Goal: Task Accomplishment & Management: Manage account settings

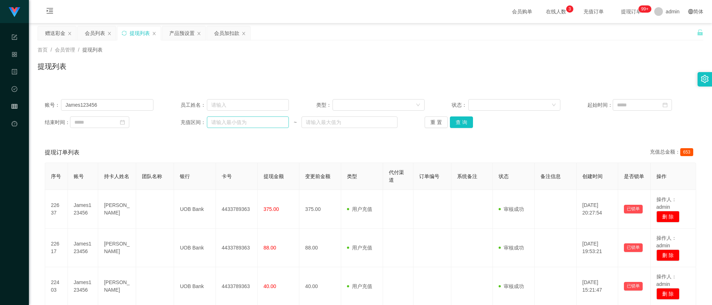
scroll to position [39, 0]
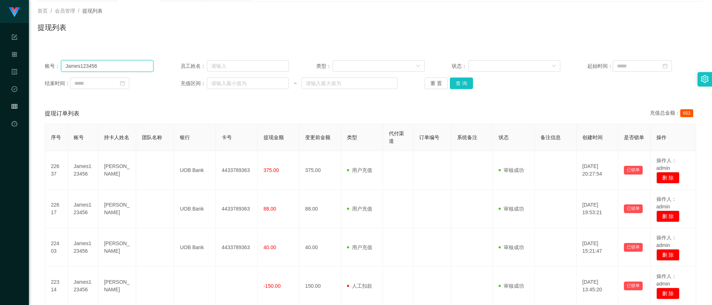
drag, startPoint x: 122, startPoint y: 70, endPoint x: -89, endPoint y: 41, distance: 213.0
click at [0, 41] on html "工作台代理端 系统配置 产品管理 内容中心 数据中心 会员管理 平台首页 保存配置 重置配置 整体风格设置 主题色 导航设置 内容区域宽度 定宽 固定Head…" at bounding box center [356, 152] width 712 height 305
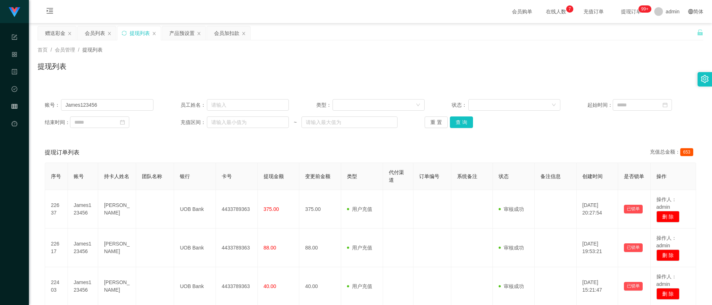
drag, startPoint x: 59, startPoint y: 32, endPoint x: 71, endPoint y: 54, distance: 24.7
click at [58, 32] on div "赠送彩金" at bounding box center [55, 33] width 20 height 14
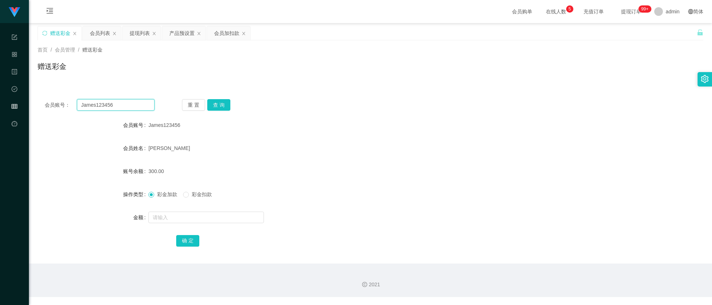
drag, startPoint x: 121, startPoint y: 109, endPoint x: -122, endPoint y: 32, distance: 254.5
click at [0, 32] on html "工作台代理端 系统配置 产品管理 内容中心 数据中心 会员管理 平台首页 保存配置 重置配置 整体风格设置 主题色 导航设置 内容区域宽度 定宽 固定Head…" at bounding box center [356, 152] width 712 height 305
click at [212, 103] on button "查 询" at bounding box center [218, 105] width 23 height 12
click at [188, 214] on input "text" at bounding box center [205, 218] width 115 height 12
type input "8"
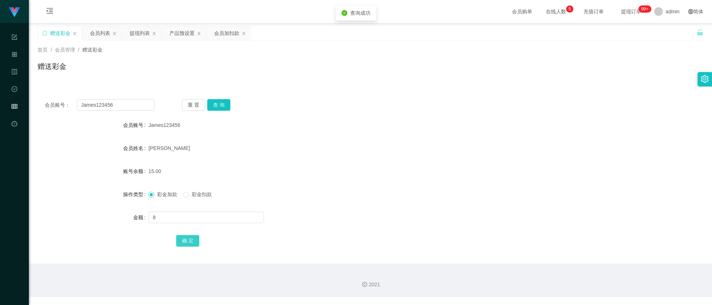
click at [195, 239] on button "确 定" at bounding box center [187, 241] width 23 height 12
drag, startPoint x: 60, startPoint y: 163, endPoint x: 73, endPoint y: 155, distance: 15.3
click at [67, 158] on form "会员账号 James123456 会员姓名 [PERSON_NAME] 账号余额 23.00 操作类型 彩金加款 彩金扣款 金额 确 定" at bounding box center [370, 183] width 665 height 130
drag, startPoint x: 126, startPoint y: 104, endPoint x: -98, endPoint y: 40, distance: 232.9
click at [0, 40] on html "工作台代理端 系统配置 产品管理 内容中心 数据中心 会员管理 平台首页 保存配置 重置配置 整体风格设置 主题色 导航设置 内容区域宽度 定宽 固定Head…" at bounding box center [356, 152] width 712 height 305
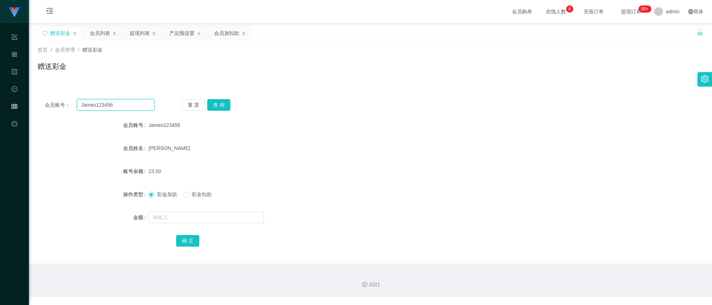
paste input "kittywang"
type input "kittywang"
click at [215, 105] on button "查 询" at bounding box center [218, 105] width 23 height 12
click at [191, 221] on input "text" at bounding box center [205, 218] width 115 height 12
type input "23"
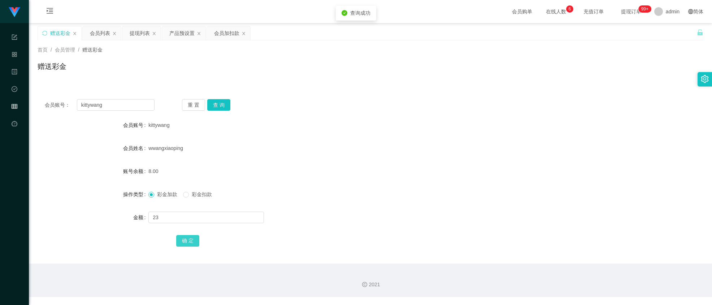
click at [184, 239] on button "确 定" at bounding box center [187, 241] width 23 height 12
click at [96, 35] on div "会员列表" at bounding box center [100, 33] width 20 height 14
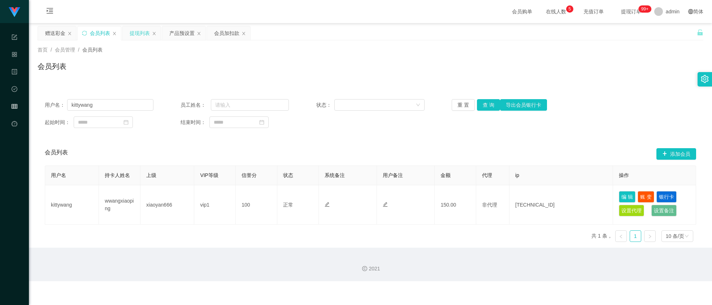
click at [137, 34] on div "提现列表" at bounding box center [140, 33] width 20 height 14
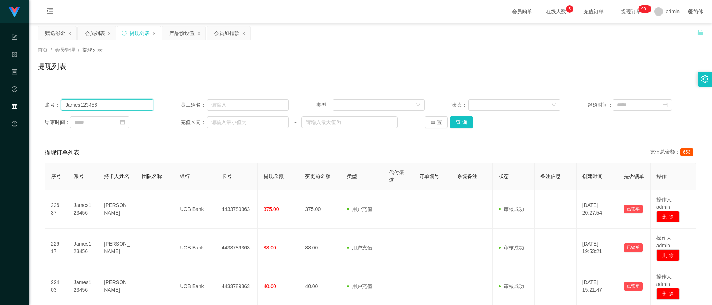
click at [112, 106] on input "James123456" at bounding box center [107, 105] width 92 height 12
paste input "kittywang"
type input "kittywang"
click at [464, 122] on button "查 询" at bounding box center [461, 123] width 23 height 12
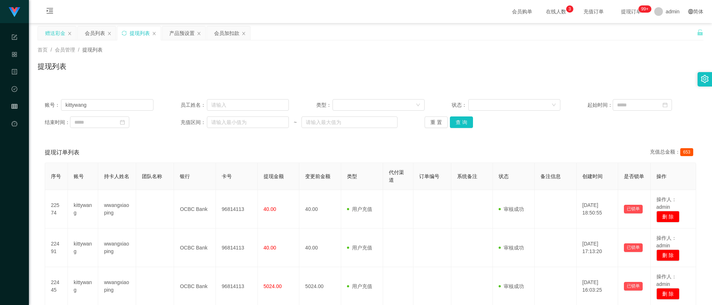
click at [54, 31] on div "赠送彩金" at bounding box center [55, 33] width 20 height 14
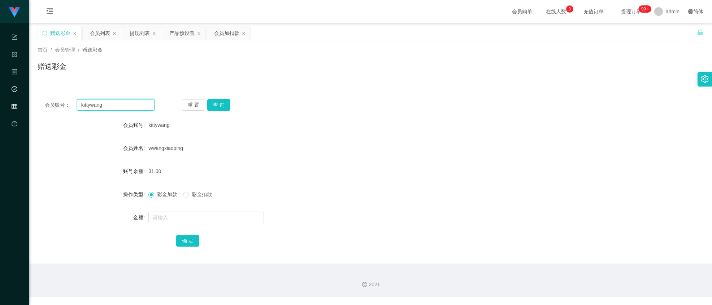
drag, startPoint x: 127, startPoint y: 102, endPoint x: 1, endPoint y: 79, distance: 128.6
click at [1, 79] on section "工作台代理端 系统配置 产品管理 内容中心 数据中心 会员管理 平台首页 保存配置 重置配置 整体风格设置 主题色 导航设置 内容区域宽度 定宽 固定Head…" at bounding box center [356, 148] width 712 height 297
paste input "James123456"
type input "James123456"
click at [218, 101] on button "查 询" at bounding box center [218, 105] width 23 height 12
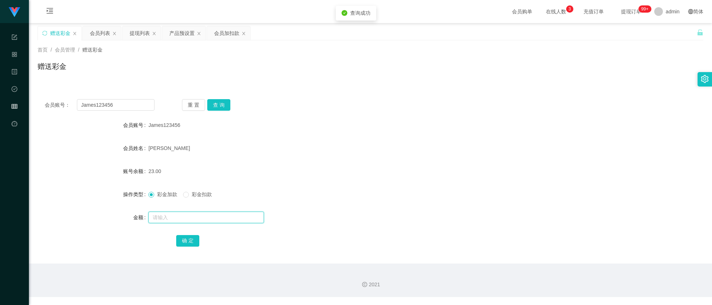
click at [180, 214] on input "text" at bounding box center [205, 218] width 115 height 12
type input "8"
click at [186, 239] on button "确 定" at bounding box center [187, 241] width 23 height 12
click at [134, 102] on input "James123456" at bounding box center [116, 105] width 78 height 12
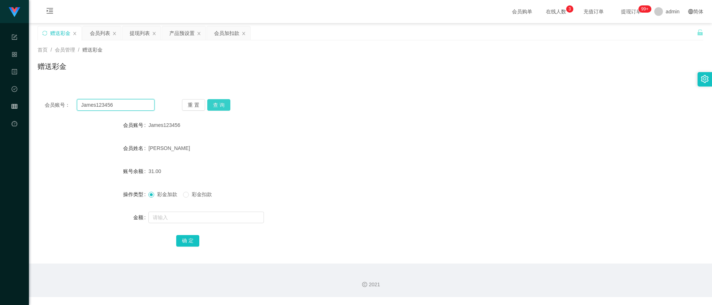
paste input "kittywang"
type input "kittywang"
click at [228, 101] on button "查 询" at bounding box center [218, 105] width 23 height 12
click at [202, 215] on input "text" at bounding box center [205, 218] width 115 height 12
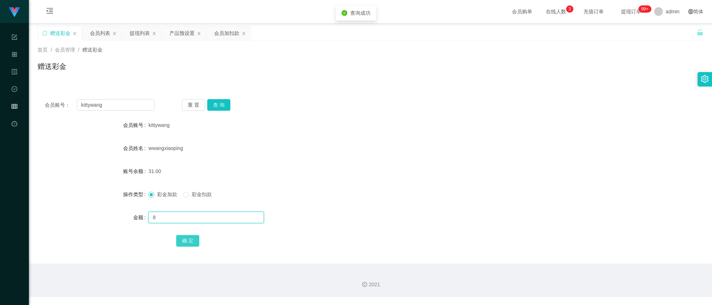
type input "8"
click at [198, 239] on button "确 定" at bounding box center [187, 241] width 23 height 12
